Goal: Task Accomplishment & Management: Complete application form

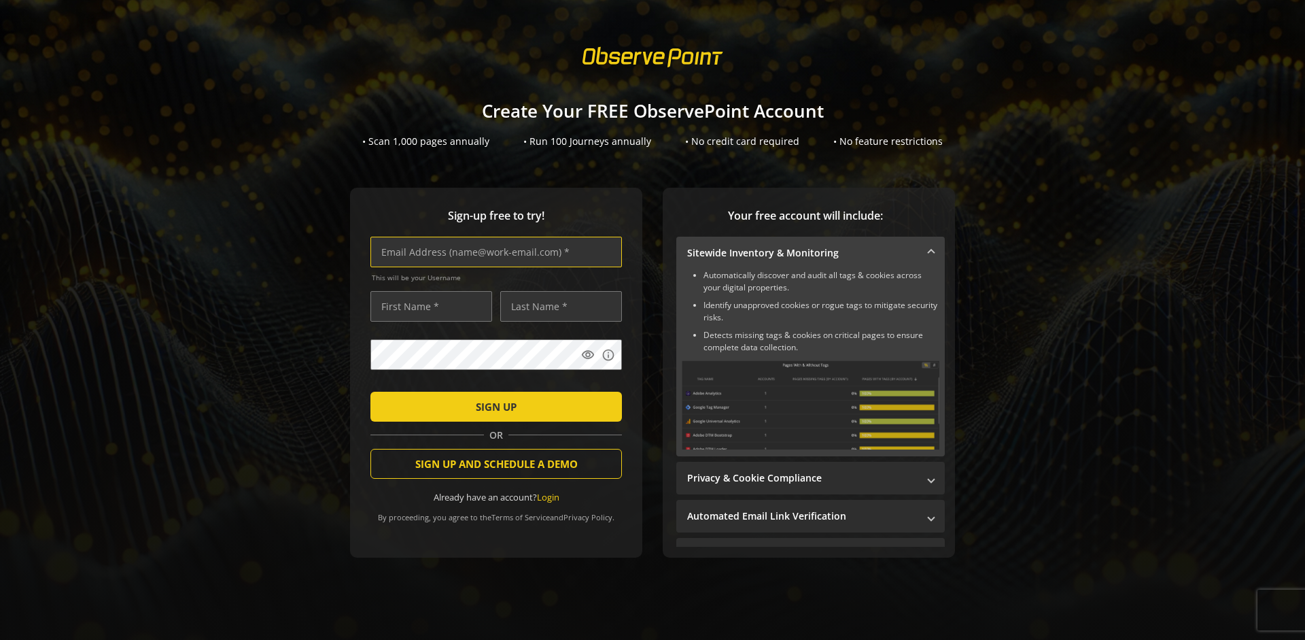
click at [493, 252] on input "text" at bounding box center [496, 252] width 252 height 31
type input "[EMAIL_ADDRESS][DOMAIN_NAME]"
click at [428, 306] on input "text" at bounding box center [431, 306] width 122 height 31
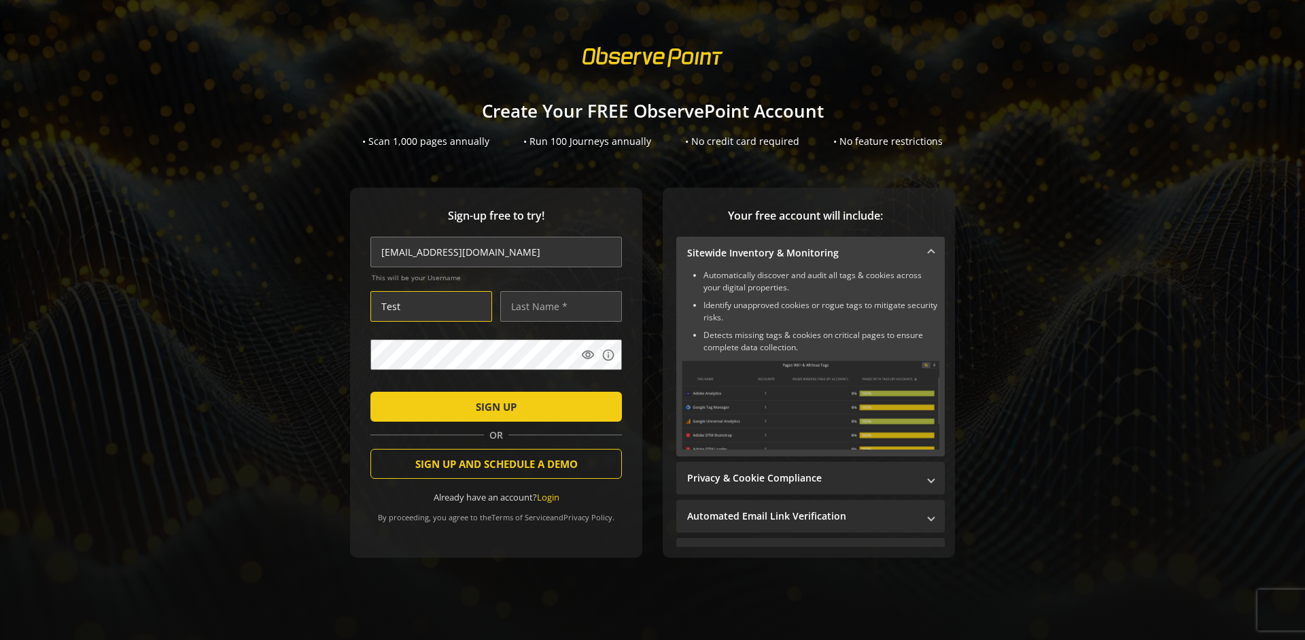
type input "Test"
click at [557, 306] on input "text" at bounding box center [561, 306] width 122 height 31
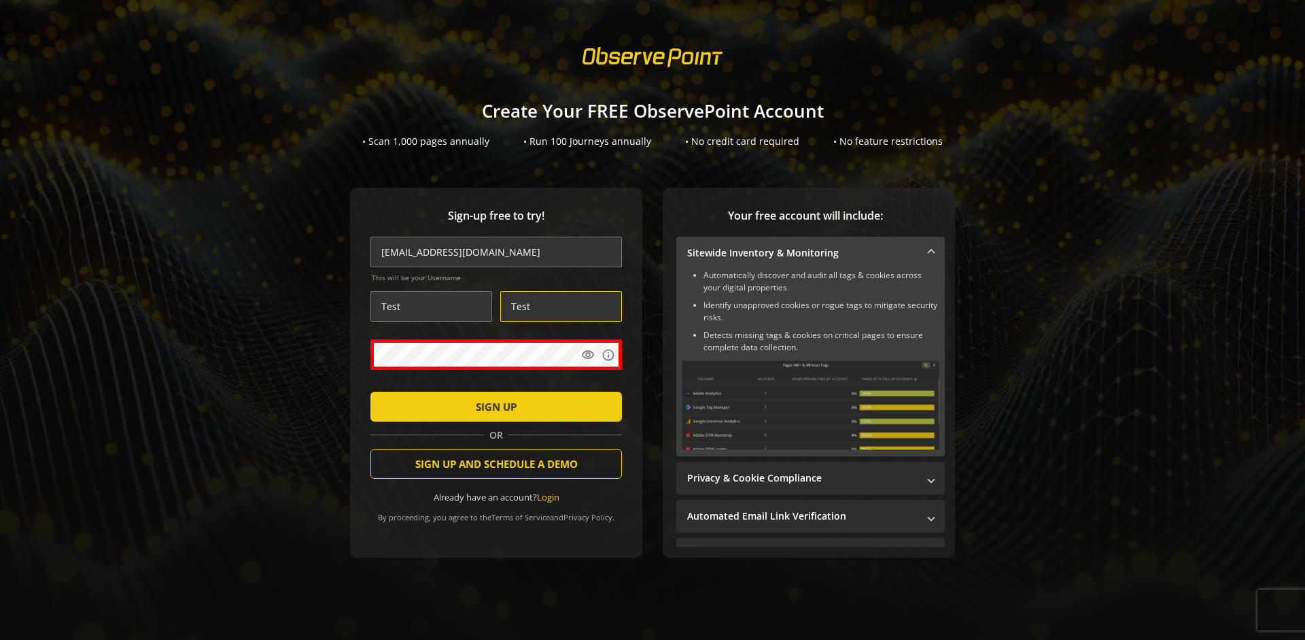
type input "Test"
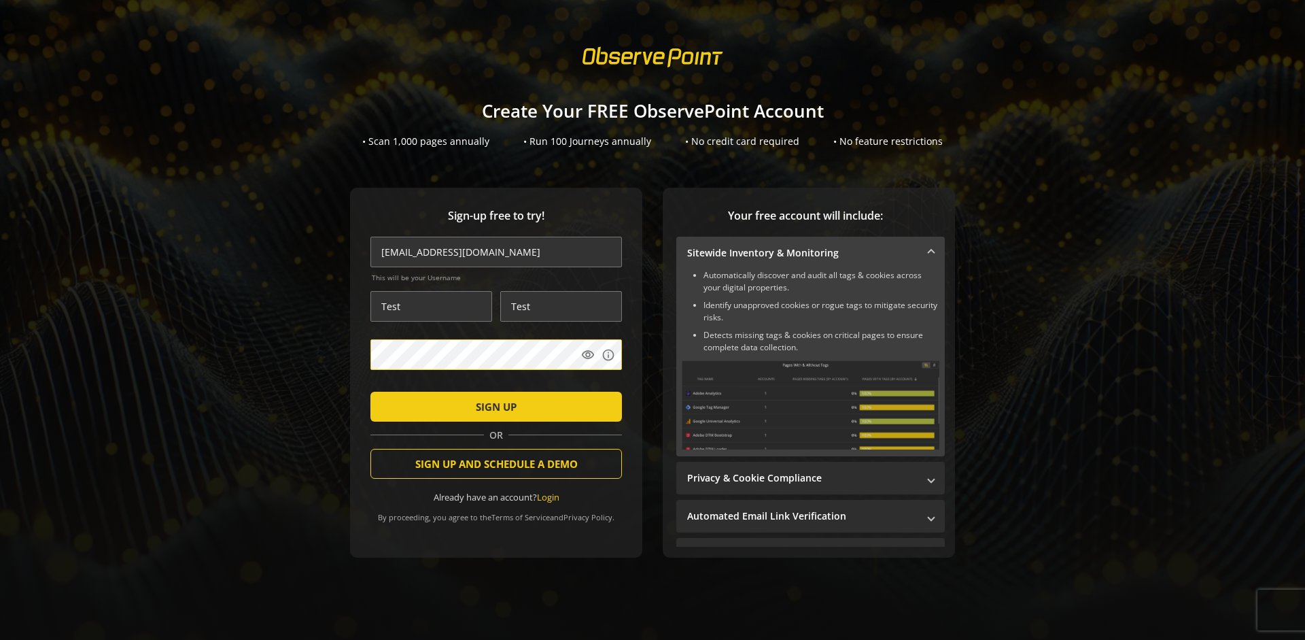
click at [493, 406] on span "SIGN UP" at bounding box center [496, 406] width 41 height 24
